Goal: Information Seeking & Learning: Learn about a topic

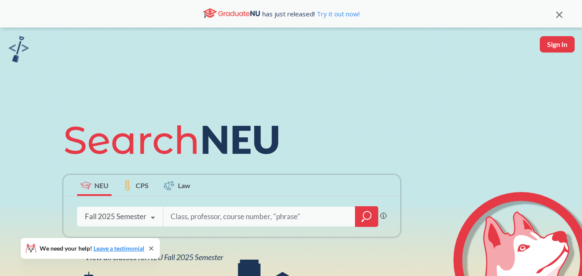
scroll to position [104, 0]
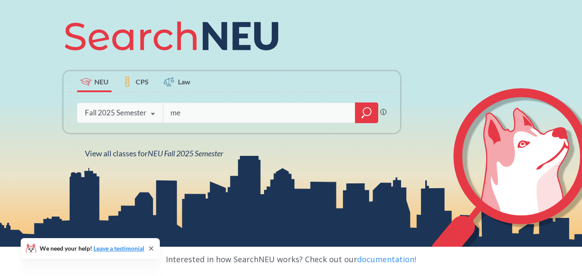
type input "m"
type input "ME"
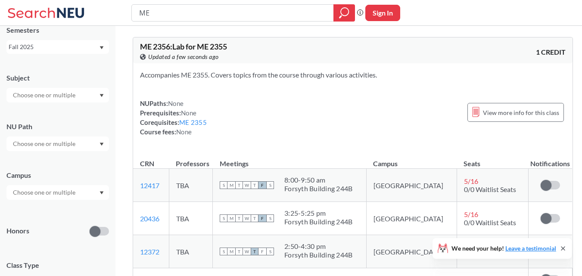
scroll to position [39, 0]
click at [93, 95] on div at bounding box center [57, 94] width 102 height 15
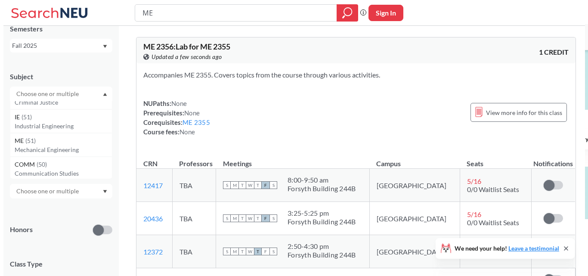
scroll to position [229, 0]
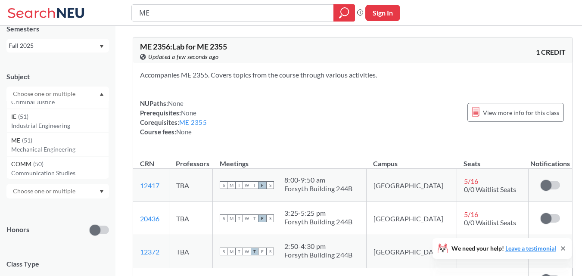
click at [70, 144] on div "ME ( 51 )" at bounding box center [59, 140] width 97 height 9
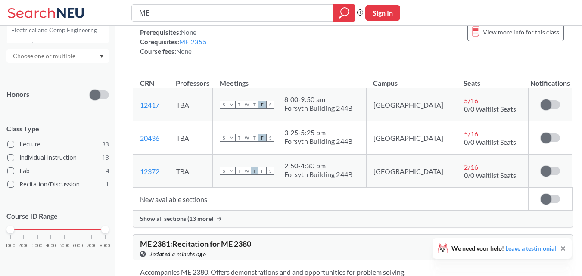
scroll to position [120, 0]
drag, startPoint x: 12, startPoint y: 230, endPoint x: 38, endPoint y: 232, distance: 25.9
click at [38, 232] on div at bounding box center [38, 230] width 8 height 8
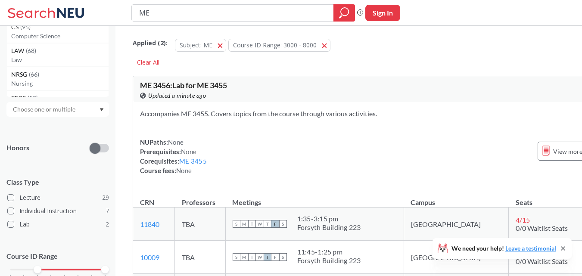
scroll to position [164, 0]
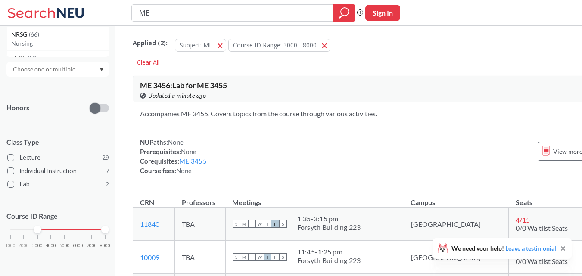
type input "M"
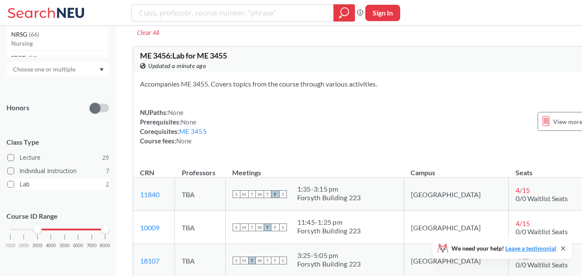
scroll to position [31, 0]
drag, startPoint x: 107, startPoint y: 232, endPoint x: 71, endPoint y: 231, distance: 36.6
click at [71, 231] on div "1000 2000 3000 4000 5000 6000 7000 8000" at bounding box center [57, 229] width 95 height 6
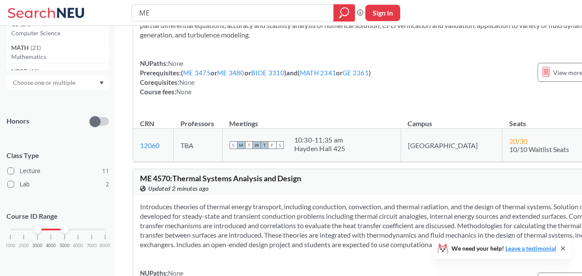
scroll to position [2829, 0]
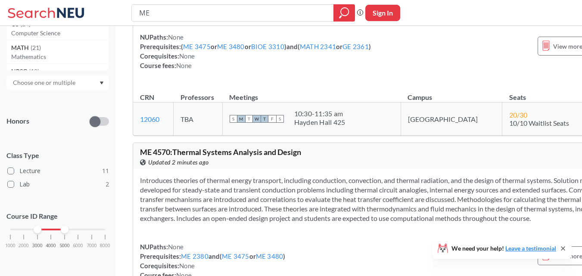
drag, startPoint x: 317, startPoint y: 0, endPoint x: 273, endPoint y: 39, distance: 58.2
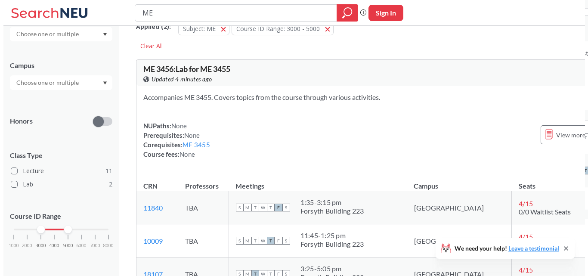
scroll to position [0, 0]
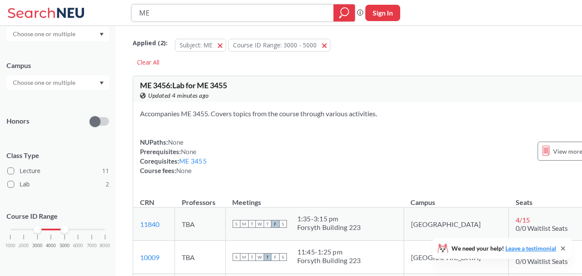
click at [158, 17] on input "ME" at bounding box center [232, 13] width 189 height 15
type input "M"
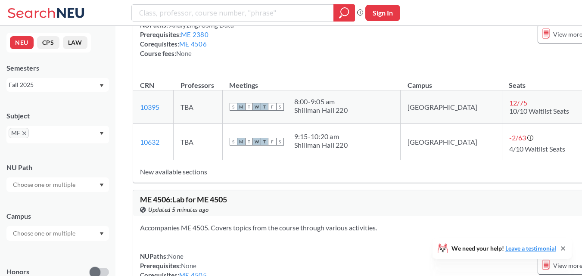
click at [24, 133] on icon "X to remove pill" at bounding box center [24, 133] width 4 height 4
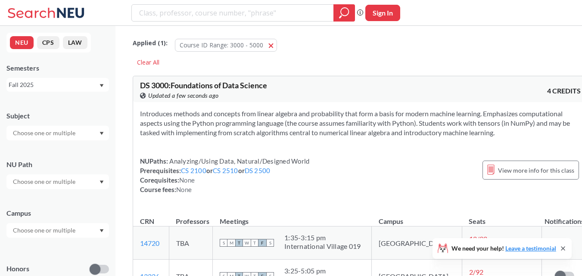
click at [46, 134] on input "text" at bounding box center [45, 133] width 72 height 10
type input "ie"
click at [52, 155] on p "Industrial Engineering" at bounding box center [59, 157] width 97 height 9
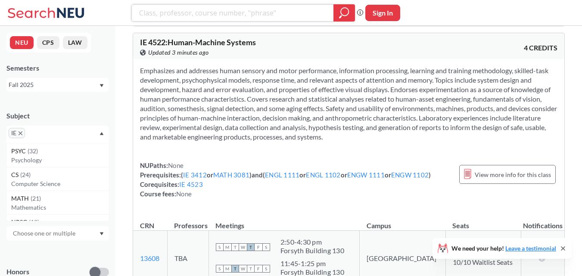
scroll to position [1612, 0]
drag, startPoint x: 519, startPoint y: 159, endPoint x: 352, endPoint y: 150, distance: 167.7
click at [352, 160] on div "NUPaths: None Prerequisites: ( IE 3412 or MATH 3081 ) and ( ENGL 1111 or ENGL 1…" at bounding box center [285, 179] width 291 height 38
drag, startPoint x: 514, startPoint y: 165, endPoint x: 344, endPoint y: 132, distance: 173.7
click at [344, 132] on div "NUPaths: None Prerequisites: ( IE 3412 or MATH 3081 ) and ( ENGL 1111 or ENGL 1…" at bounding box center [348, 135] width 431 height 153
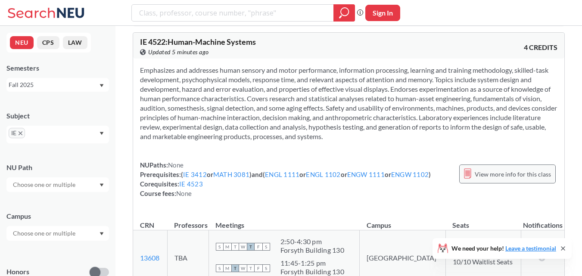
click at [526, 170] on div "View more info for this class" at bounding box center [507, 173] width 96 height 19
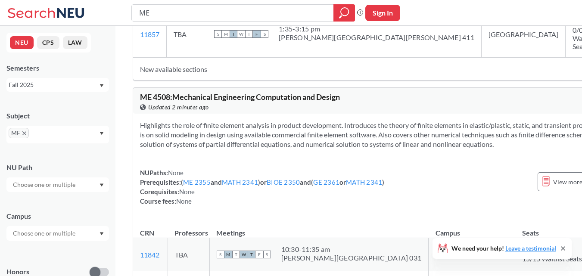
scroll to position [1026, 0]
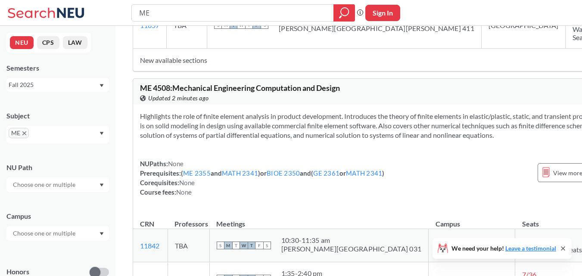
click at [215, 85] on span "ME 4508 : Mechanical Engineering Computation and Design" at bounding box center [240, 87] width 200 height 9
click at [537, 182] on div "View more info for this class" at bounding box center [585, 172] width 96 height 19
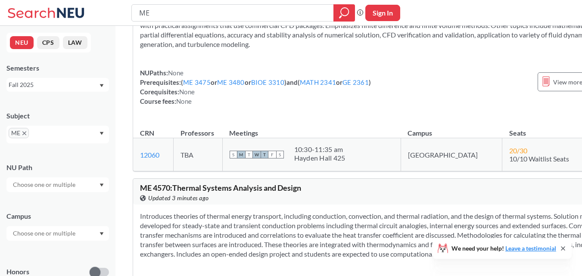
scroll to position [2794, 0]
click at [553, 87] on span "View more info for this class" at bounding box center [591, 81] width 76 height 11
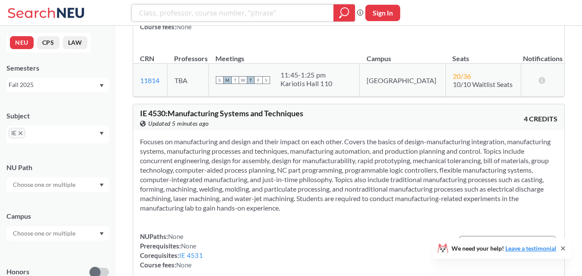
scroll to position [2162, 0]
